Goal: Task Accomplishment & Management: Manage account settings

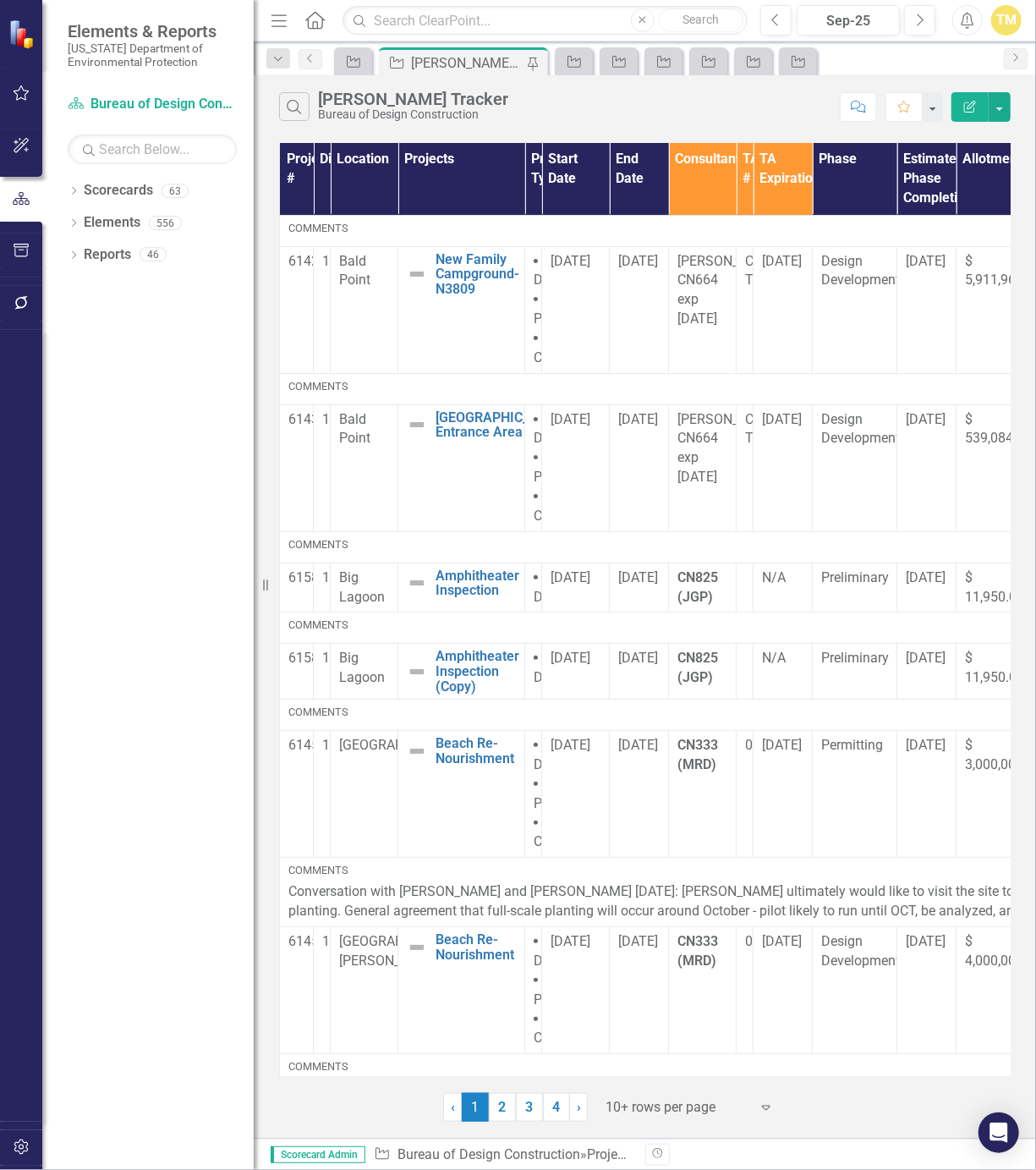
click at [284, 19] on icon "button" at bounding box center [279, 20] width 15 height 12
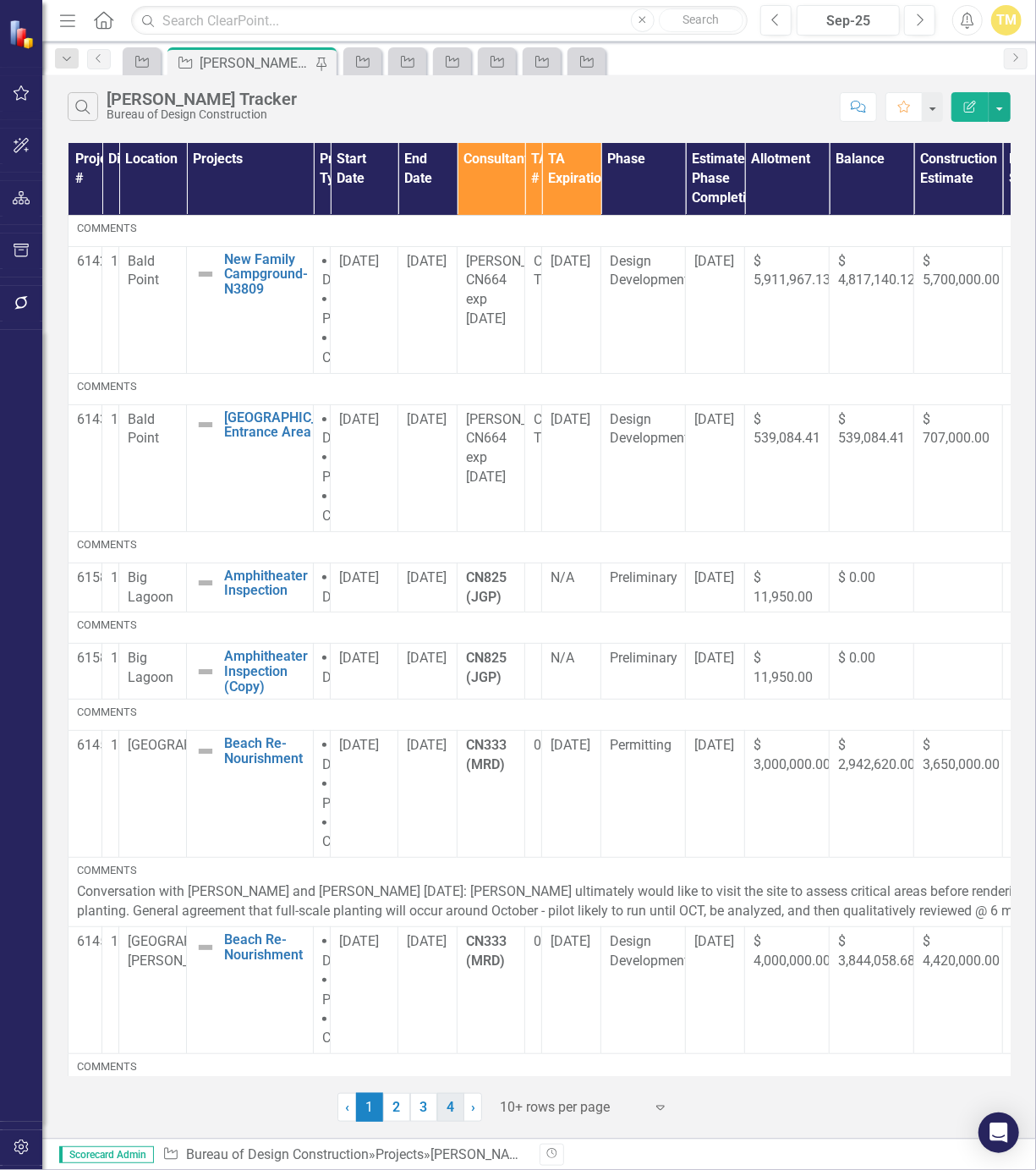
click at [447, 1105] on link "4" at bounding box center [451, 1107] width 27 height 29
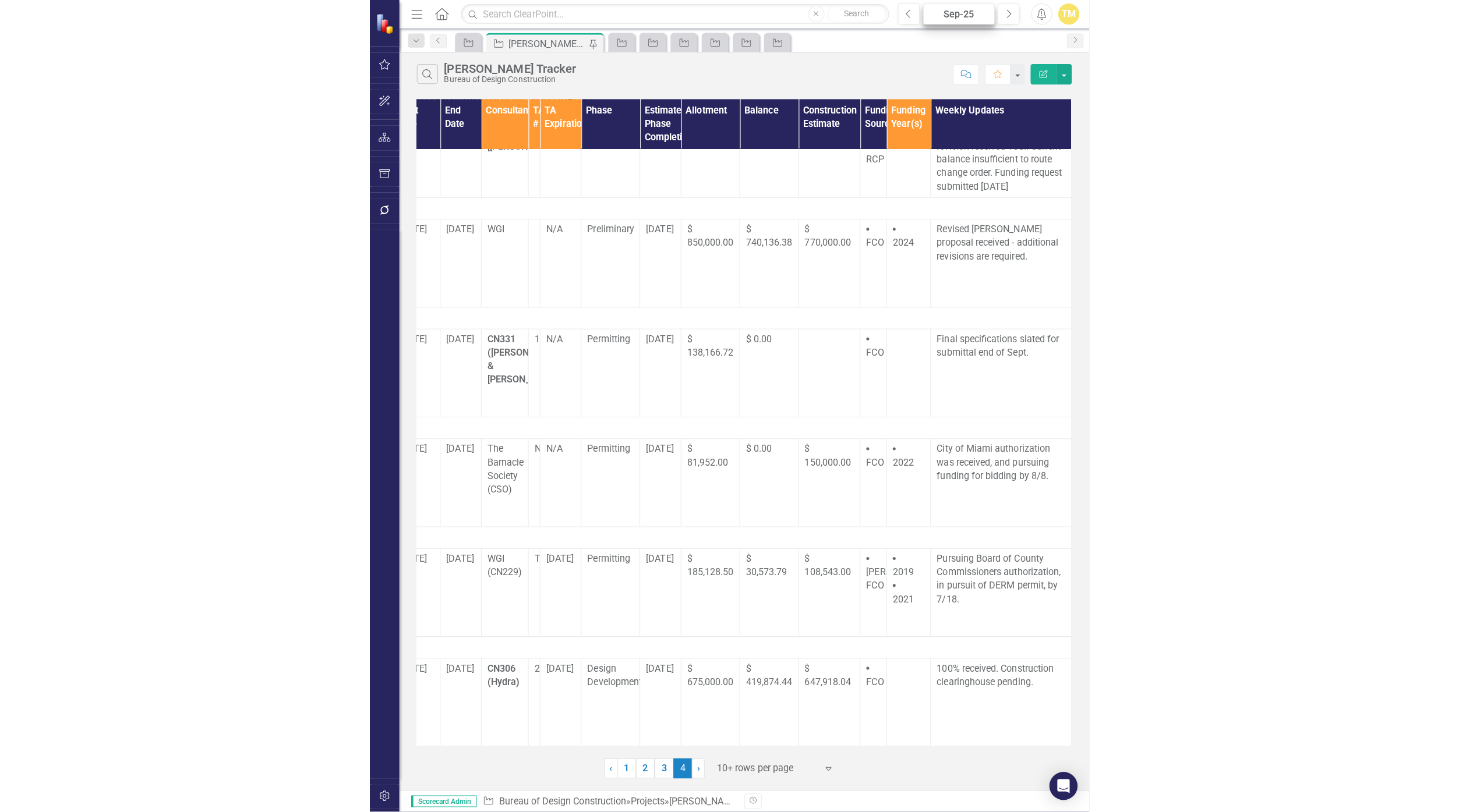
scroll to position [1, 0]
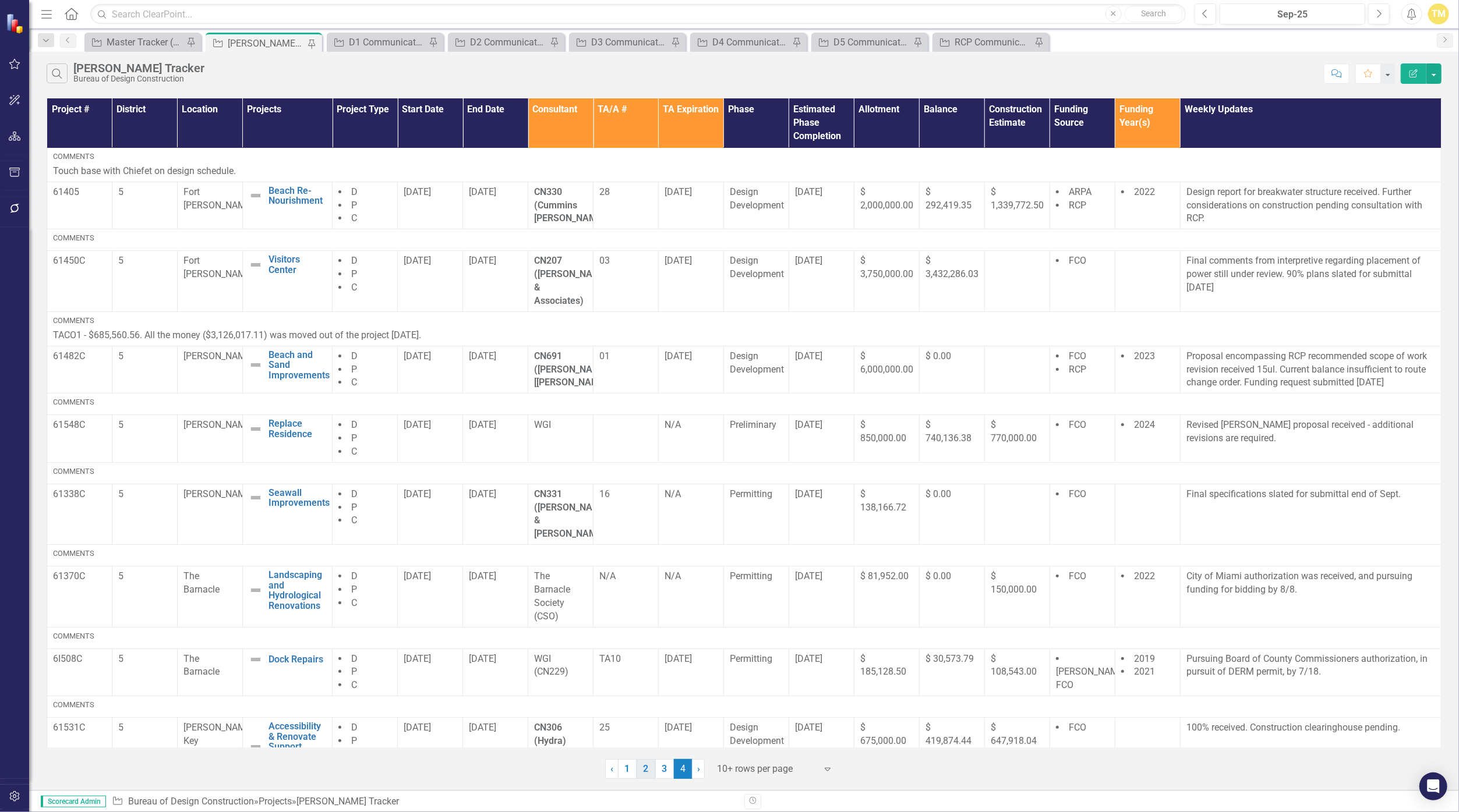
click at [647, 771] on link "2" at bounding box center [646, 769] width 19 height 20
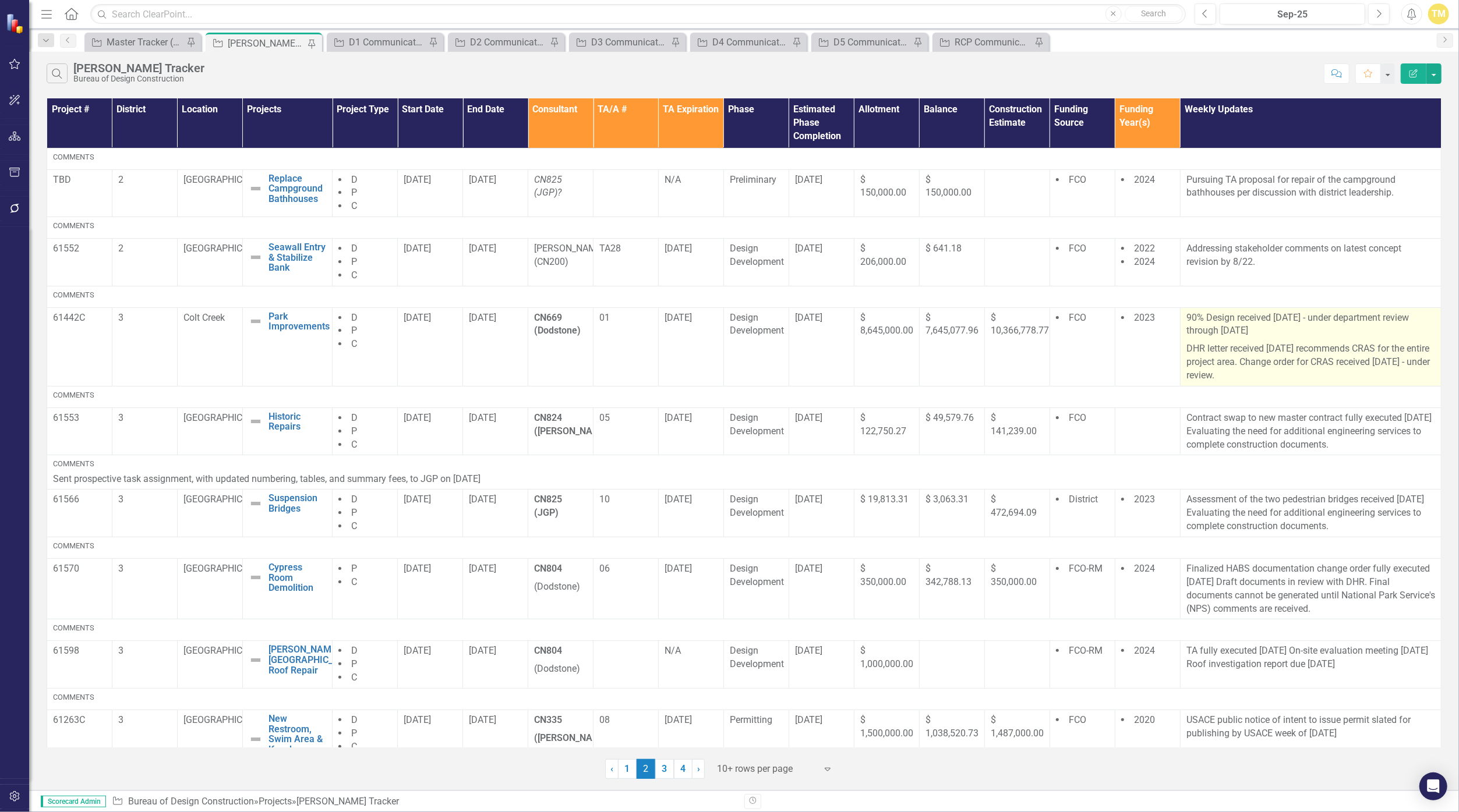
click at [713, 369] on p "DHR letter received [DATE] recommends CRAS for the entire project area. Change …" at bounding box center [1311, 361] width 249 height 43
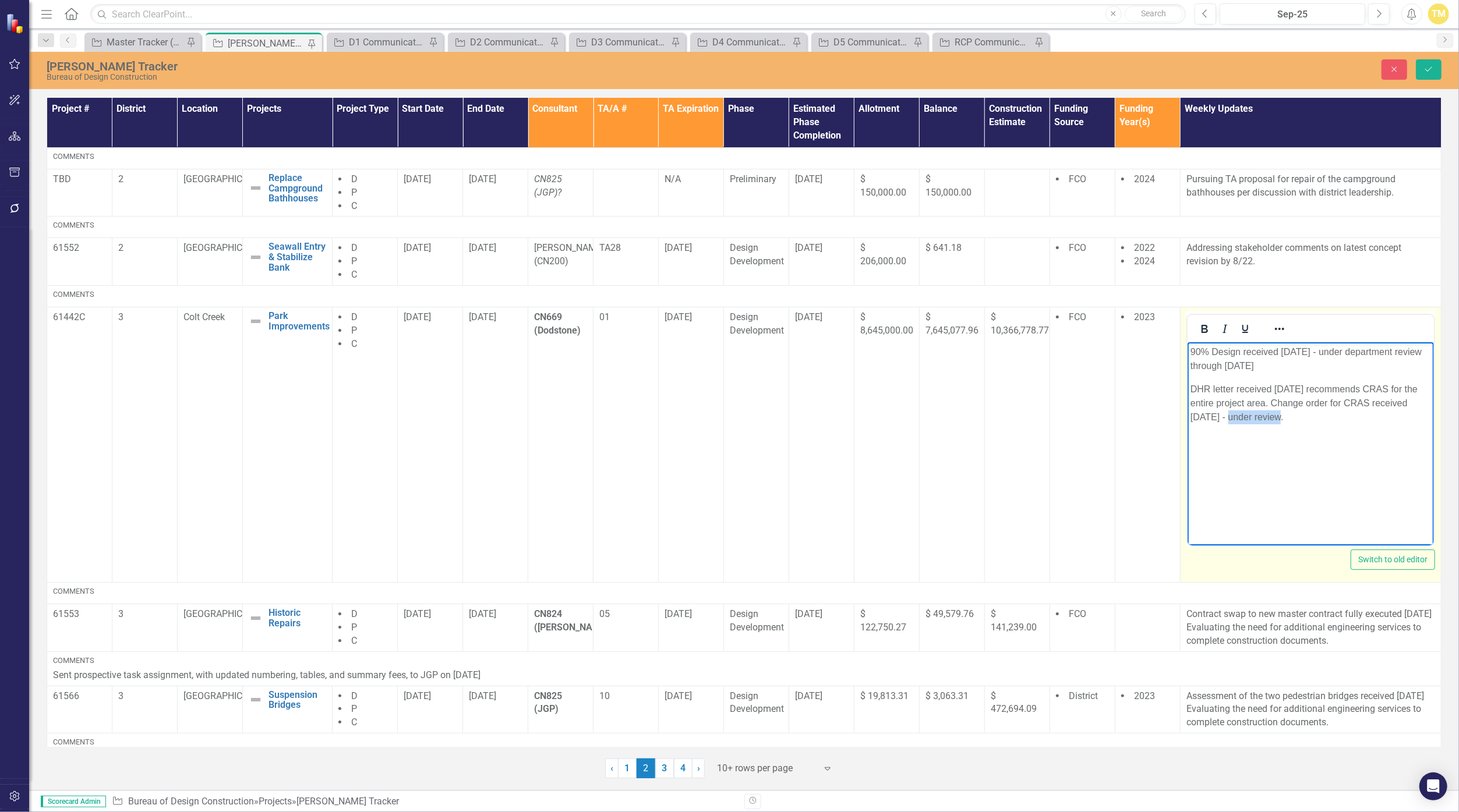
drag, startPoint x: 1283, startPoint y: 416, endPoint x: 1231, endPoint y: 414, distance: 52.0
click at [713, 414] on p "DHR letter received [DATE] recommends CRAS for the entire project area. Change …" at bounding box center [1310, 403] width 241 height 42
click at [713, 423] on p "DHR letter received [DATE] recommends CRAS for the entire project area. Change …" at bounding box center [1310, 403] width 241 height 42
click at [713, 72] on icon "Save" at bounding box center [1428, 69] width 11 height 8
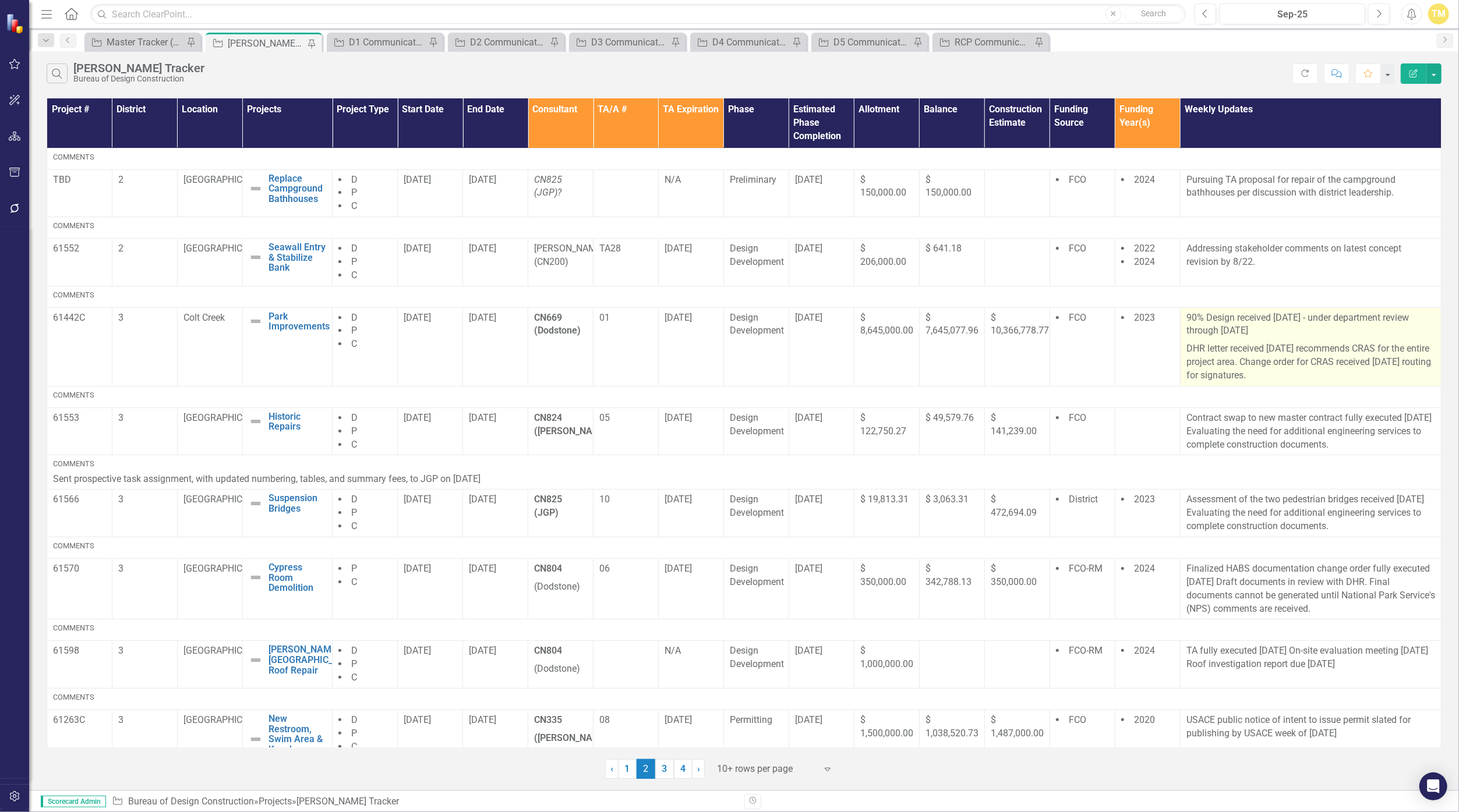
click at [713, 369] on p "DHR letter received [DATE] recommends CRAS for the entire project area. Change …" at bounding box center [1311, 361] width 249 height 43
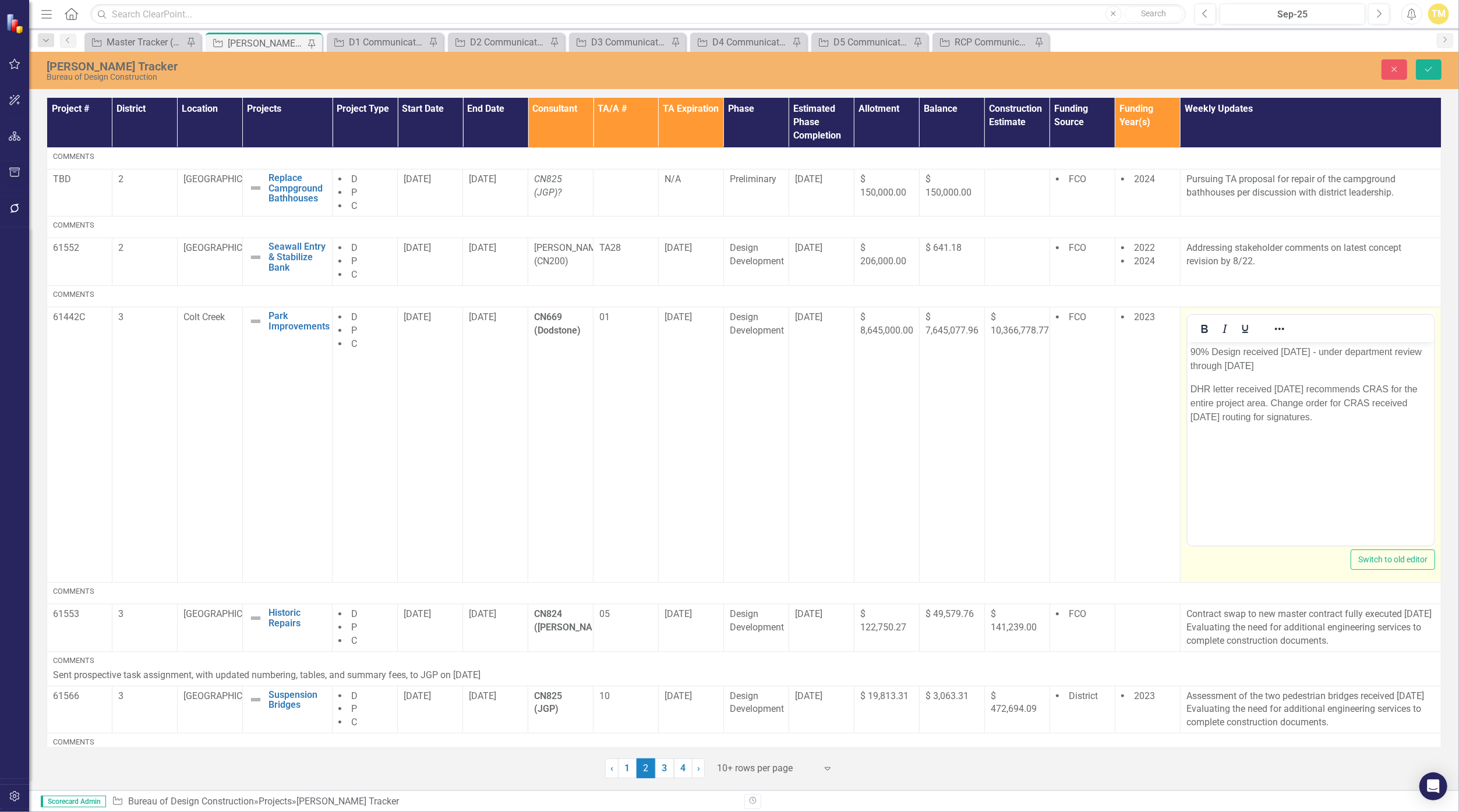
click at [713, 402] on p "DHR letter received [DATE] recommends CRAS for the entire project area. Change …" at bounding box center [1310, 403] width 241 height 42
click at [713, 417] on p "DHR letter received [DATE] recommends CRAS for the entire project area. Change …" at bounding box center [1310, 403] width 241 height 42
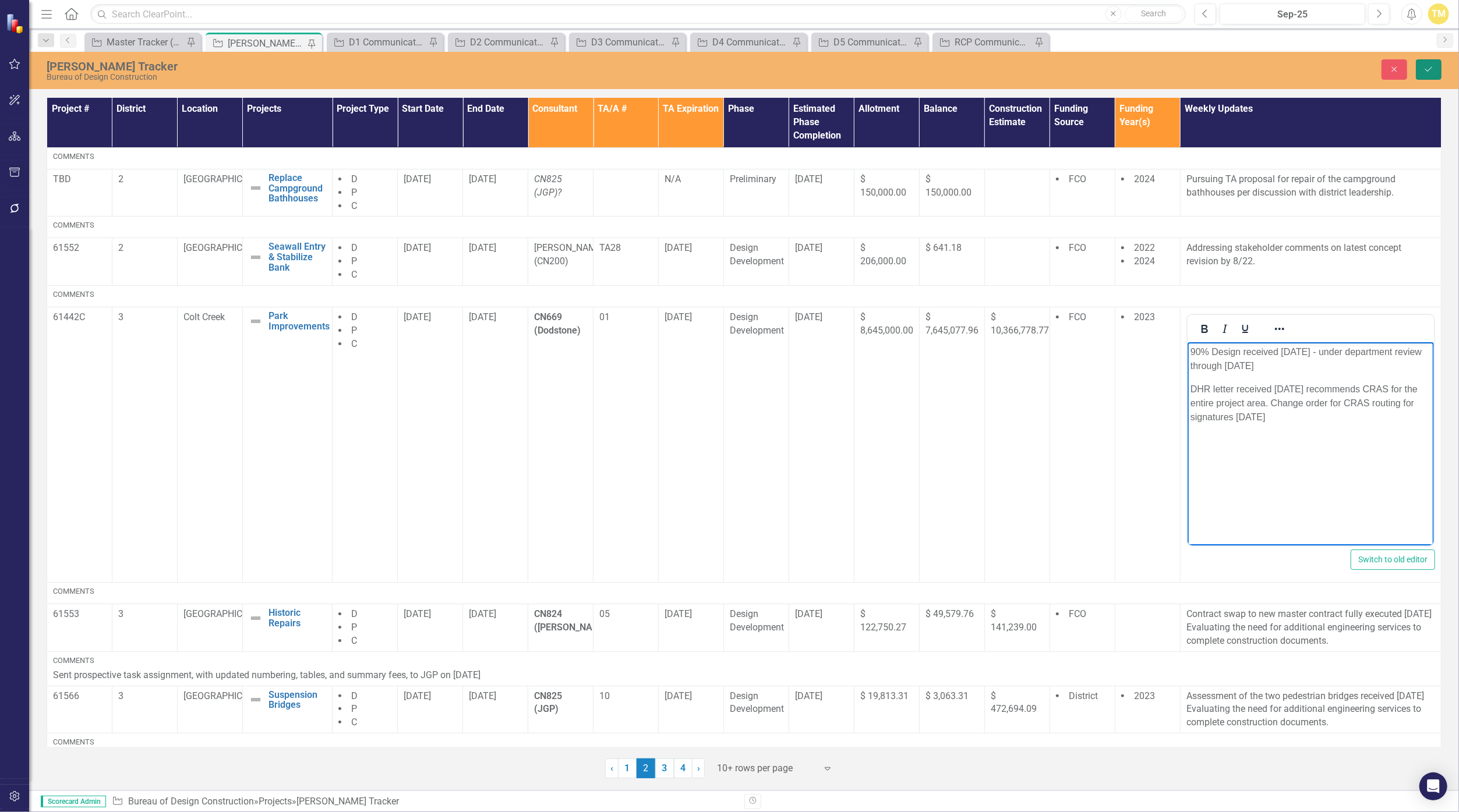
click at [713, 70] on icon "Save" at bounding box center [1428, 69] width 11 height 8
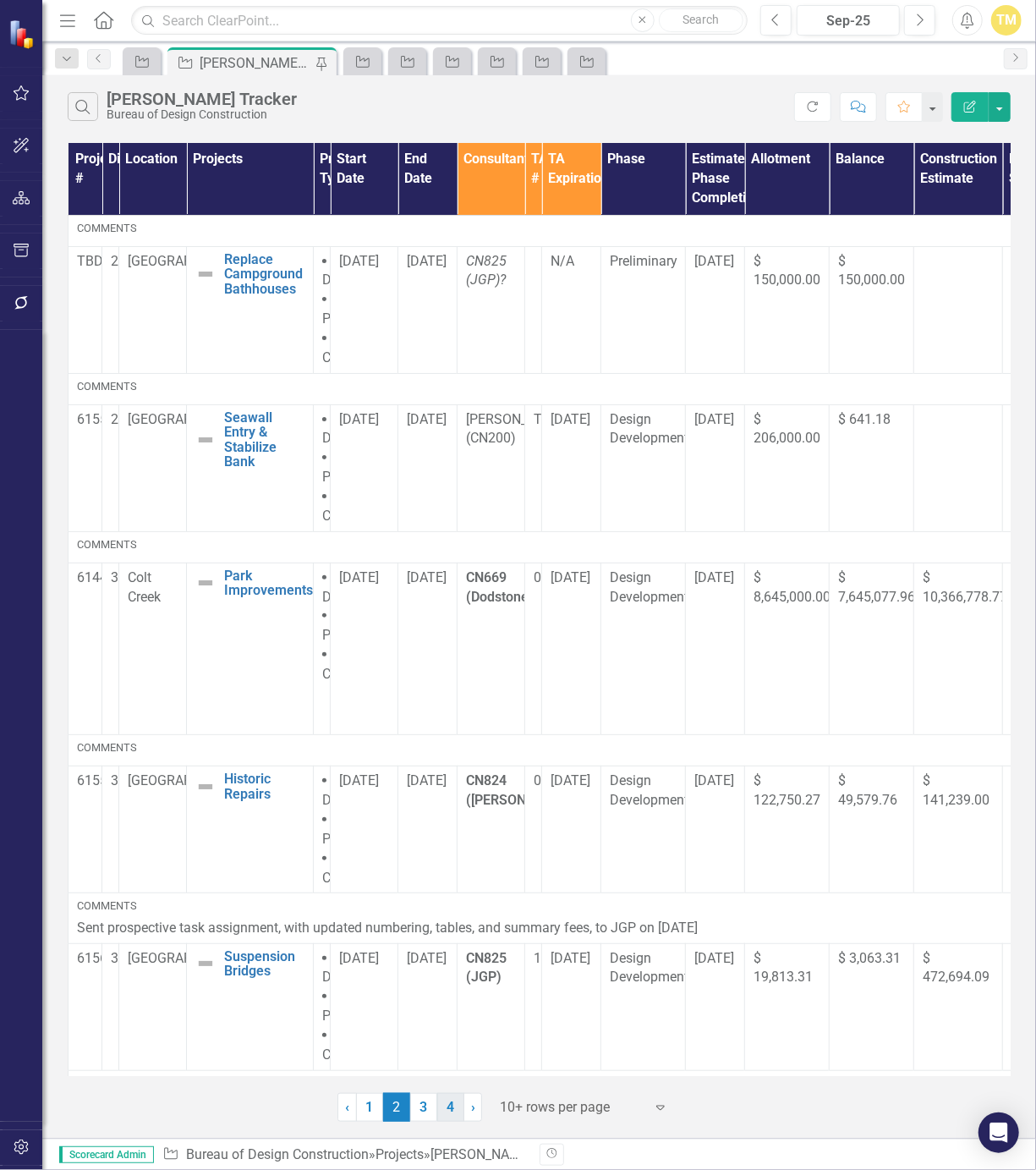
click at [445, 1109] on link "4" at bounding box center [451, 1107] width 27 height 29
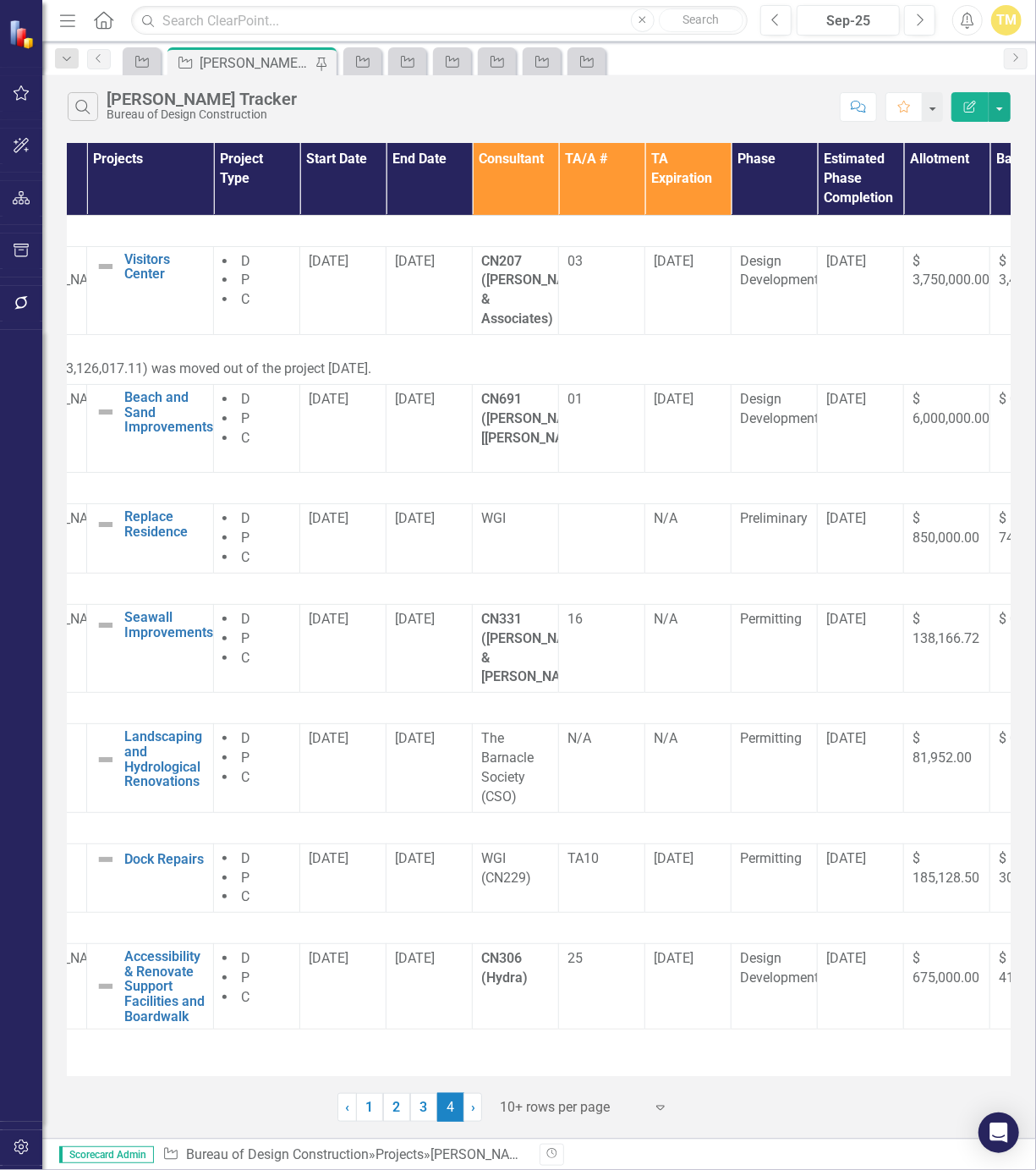
scroll to position [0, 243]
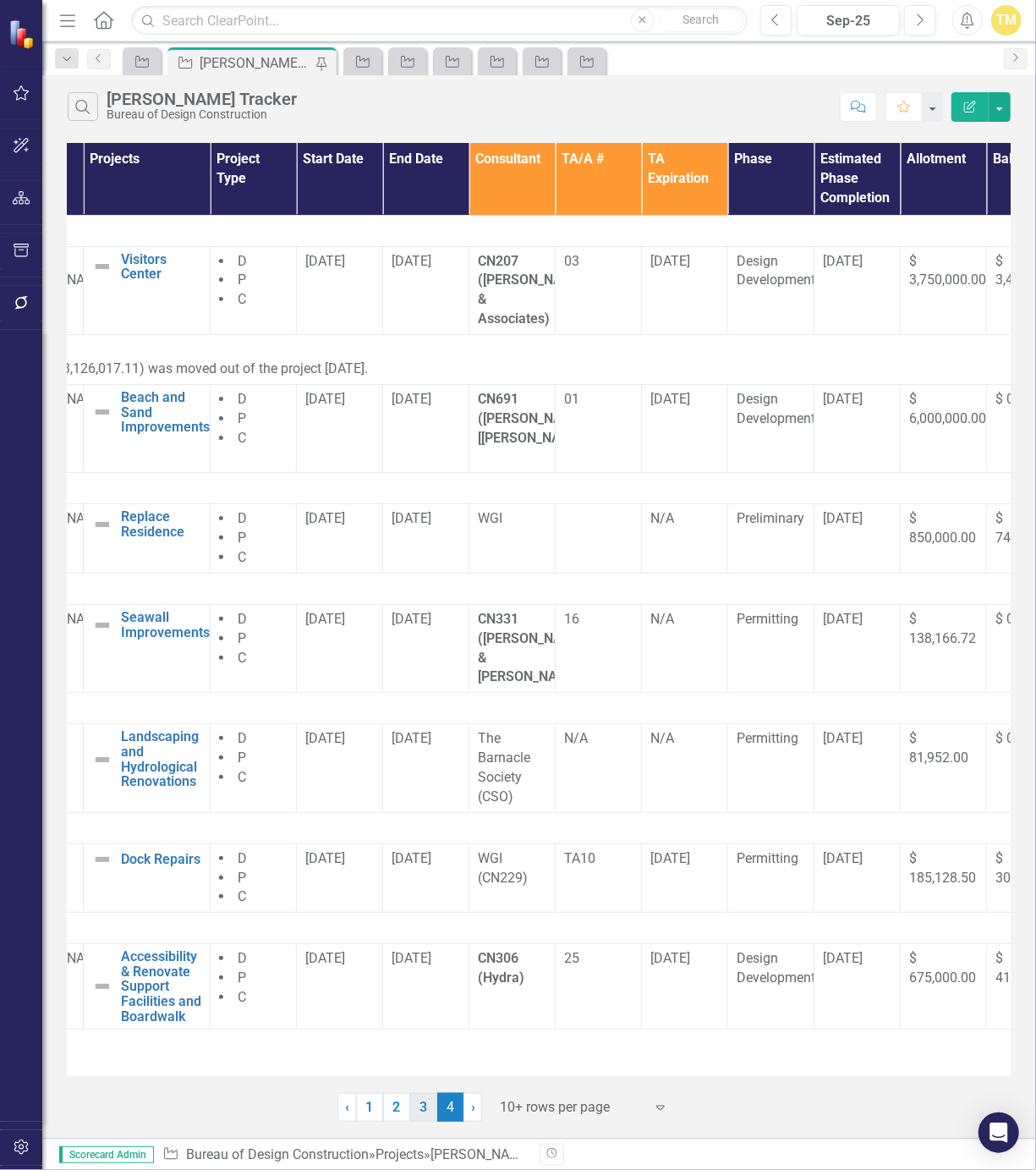
click at [419, 1099] on link "3" at bounding box center [424, 1107] width 27 height 29
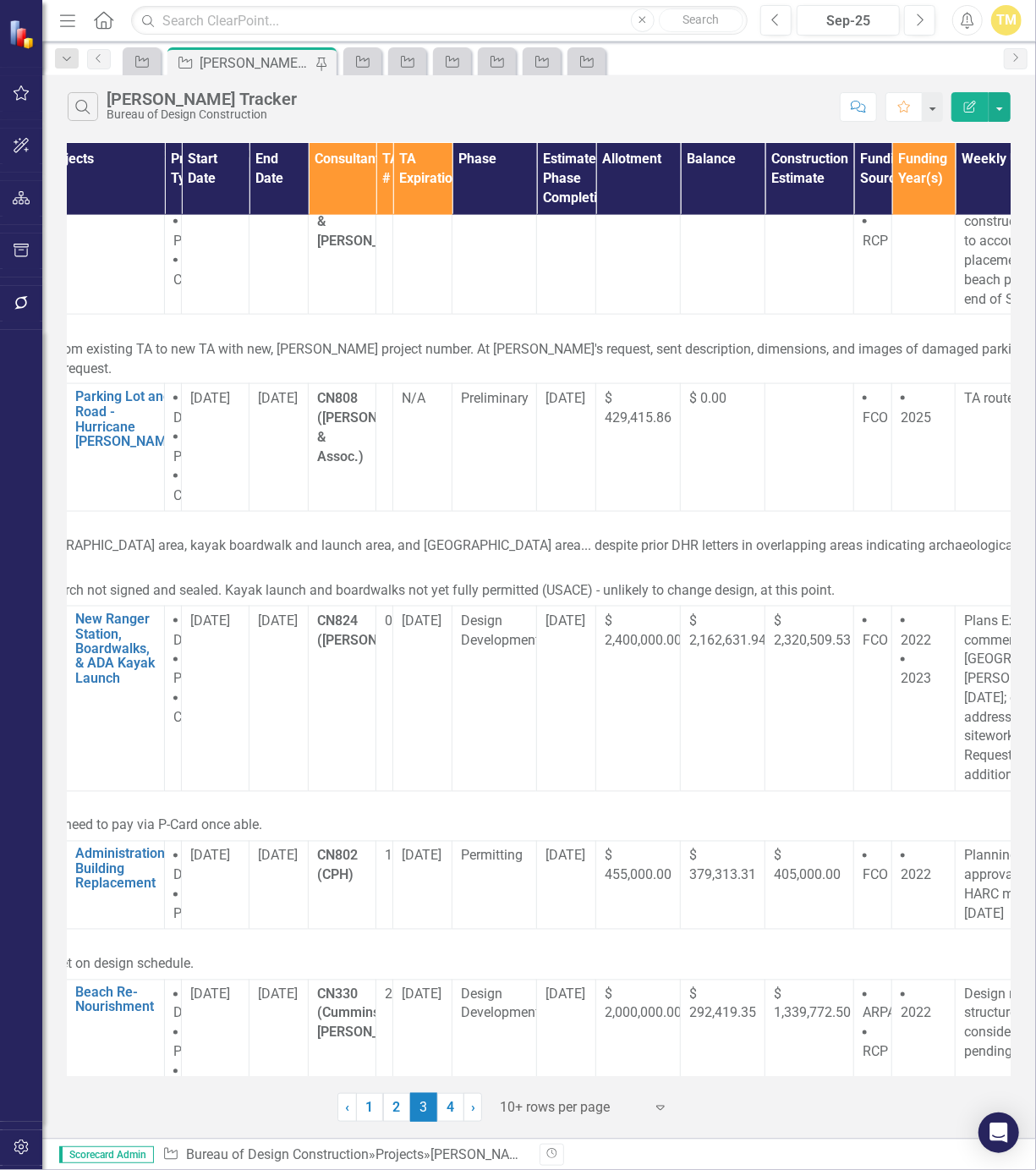
scroll to position [1047, 309]
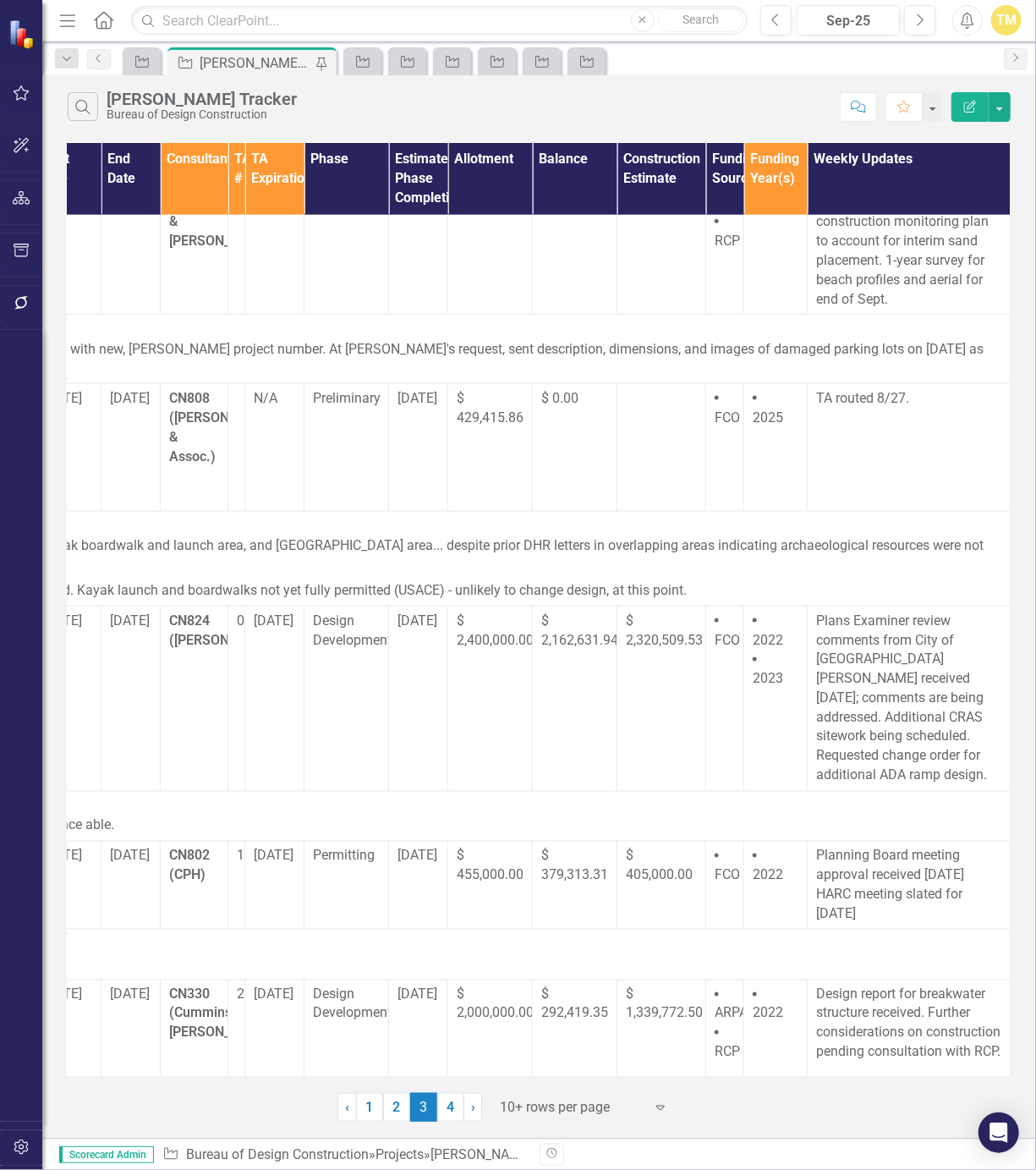
click at [23, 755] on div at bounding box center [21, 726] width 42 height 792
click at [140, 52] on div "Project" at bounding box center [138, 62] width 24 height 21
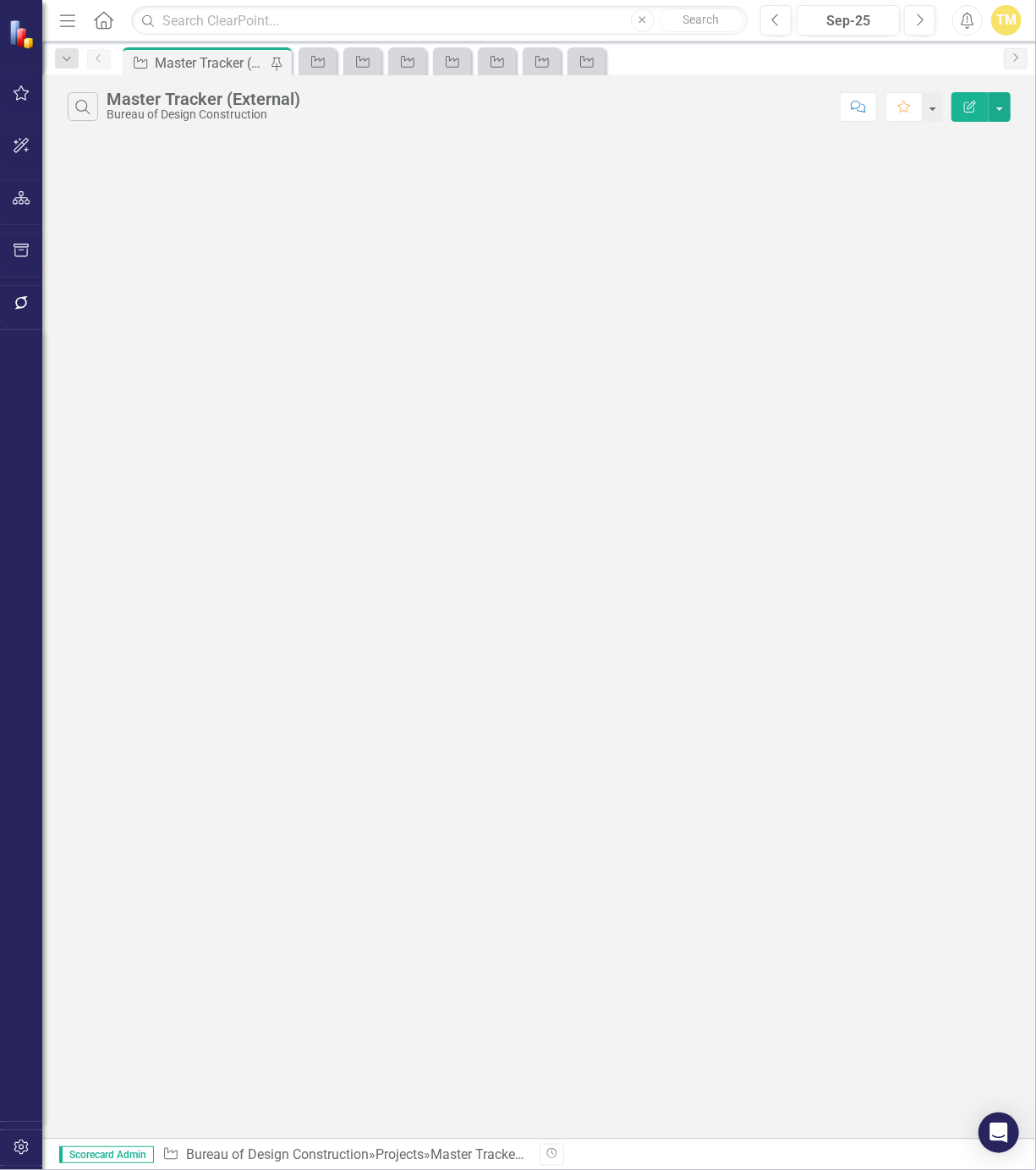
click at [140, 52] on div "Project" at bounding box center [137, 63] width 21 height 21
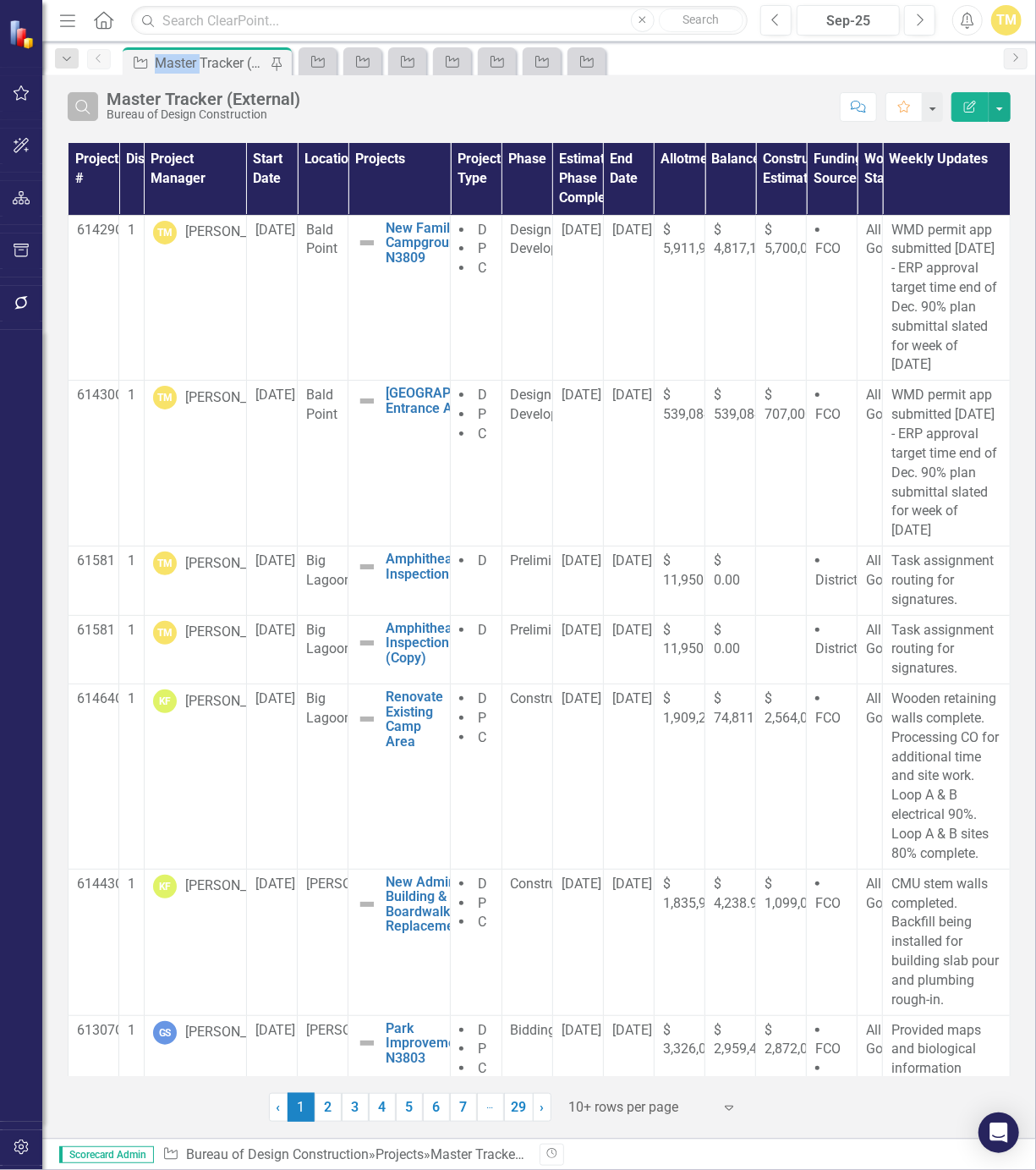
drag, startPoint x: 140, startPoint y: 52, endPoint x: 91, endPoint y: 105, distance: 72.2
click at [91, 105] on icon "Search" at bounding box center [82, 107] width 18 height 15
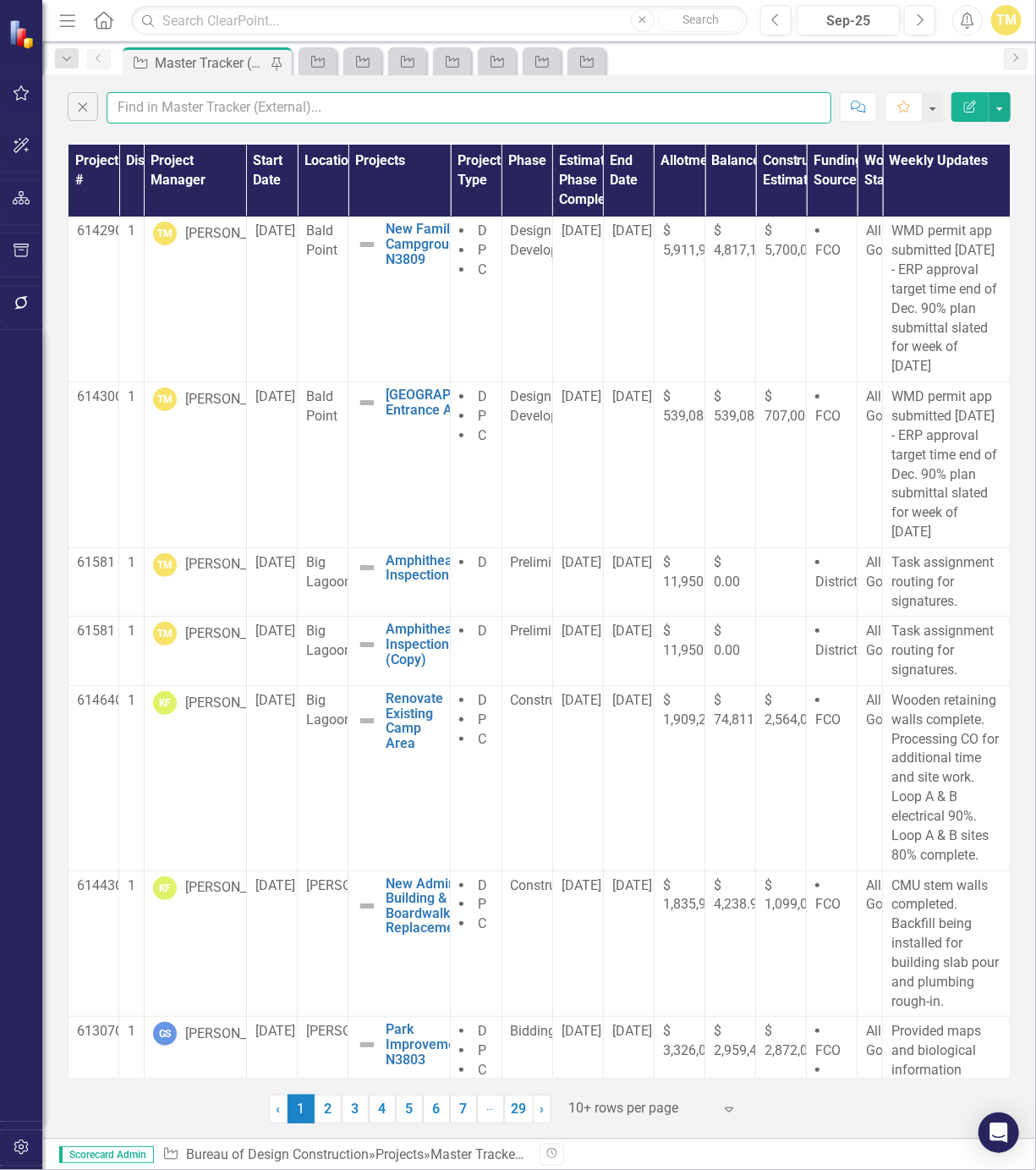
click at [133, 106] on input "text" at bounding box center [468, 108] width 725 height 31
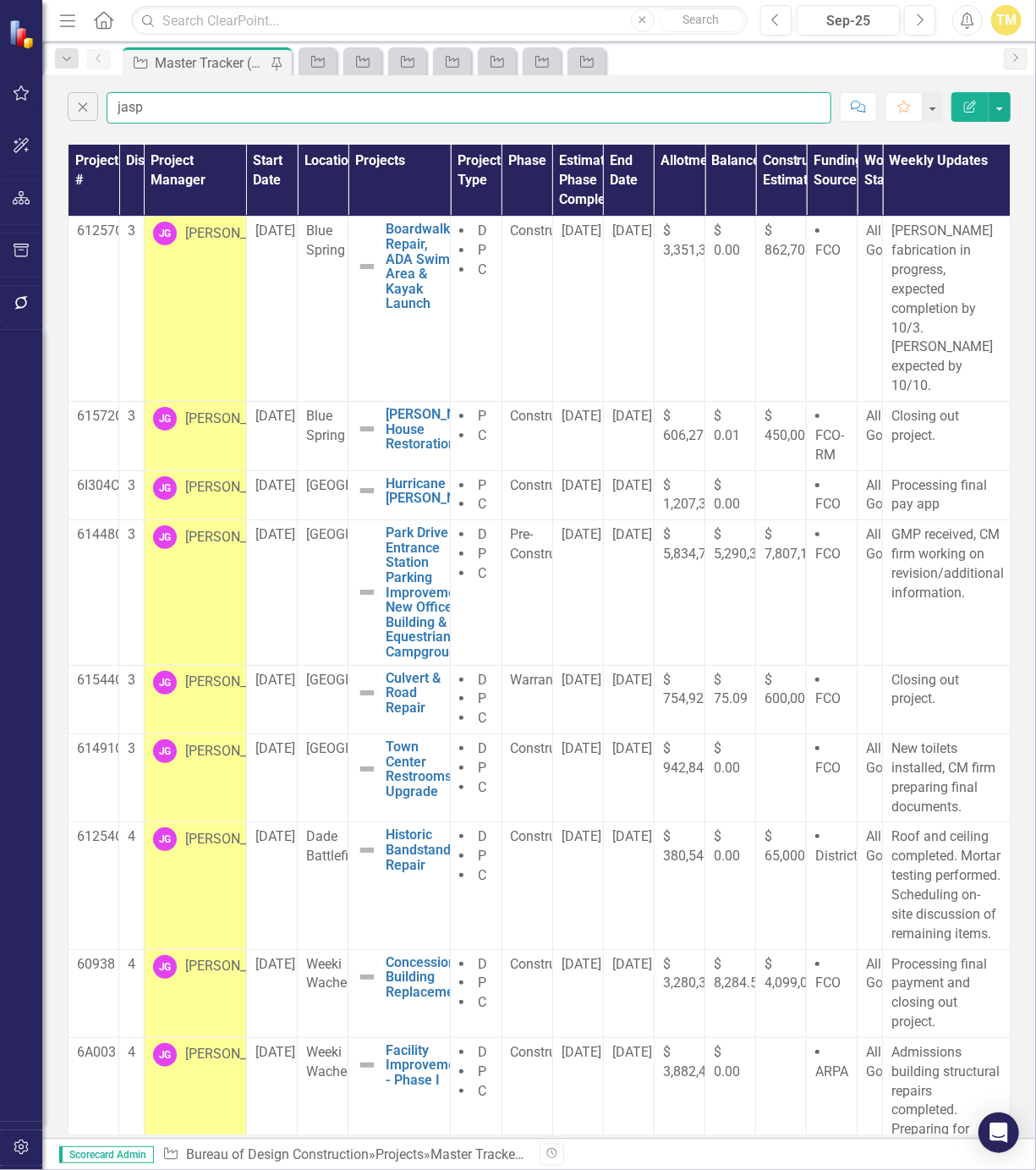
type input "jasp"
drag, startPoint x: 232, startPoint y: 100, endPoint x: 86, endPoint y: 99, distance: 146.0
click at [86, 99] on div "Close jasp" at bounding box center [449, 108] width 764 height 31
